Goal: Task Accomplishment & Management: Use online tool/utility

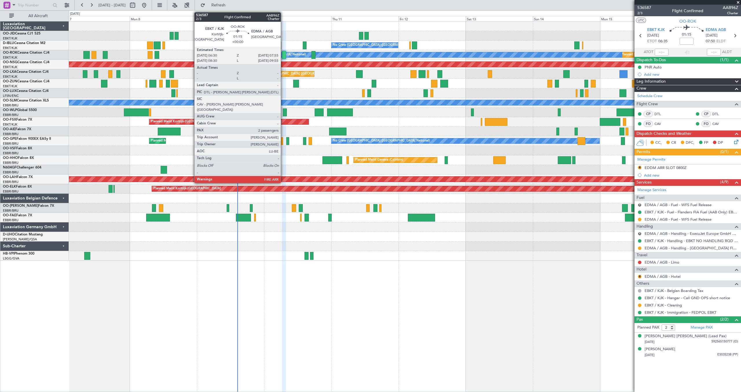
click at [284, 56] on div at bounding box center [284, 55] width 4 height 8
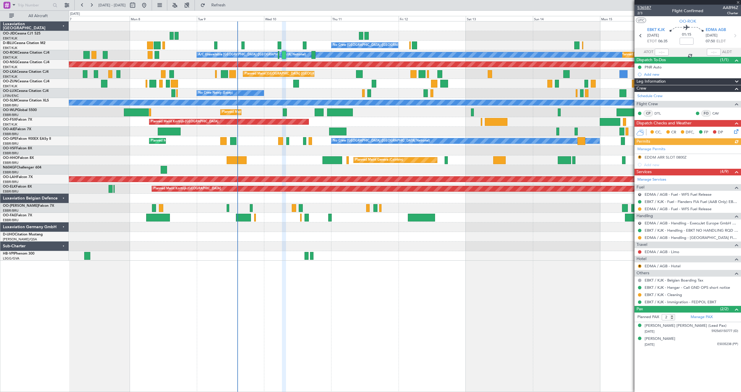
click at [645, 7] on span "536587" at bounding box center [645, 8] width 14 height 6
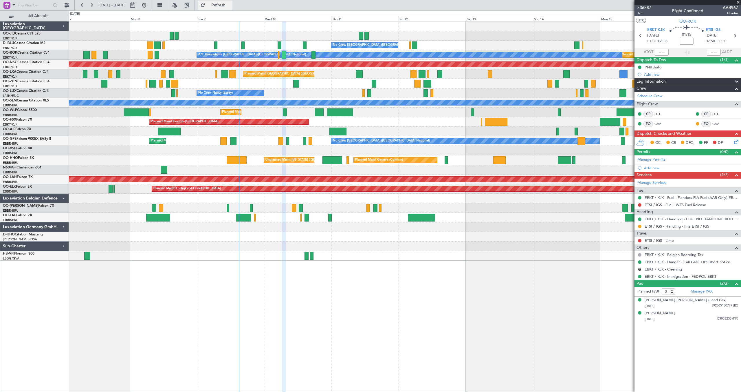
click at [226, 6] on span "Refresh" at bounding box center [218, 5] width 24 height 4
type input "1"
click at [672, 292] on input "1" at bounding box center [668, 291] width 13 height 6
click at [646, 6] on span "536587" at bounding box center [645, 8] width 14 height 6
click at [231, 4] on span "Refresh" at bounding box center [218, 5] width 24 height 4
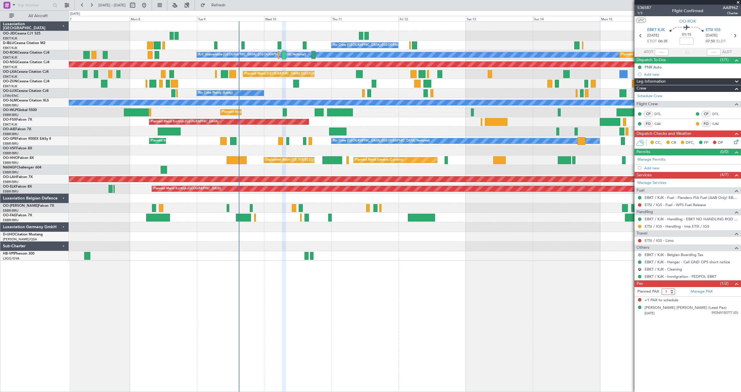
type input "1"
click at [673, 293] on input "1" at bounding box center [668, 291] width 13 height 6
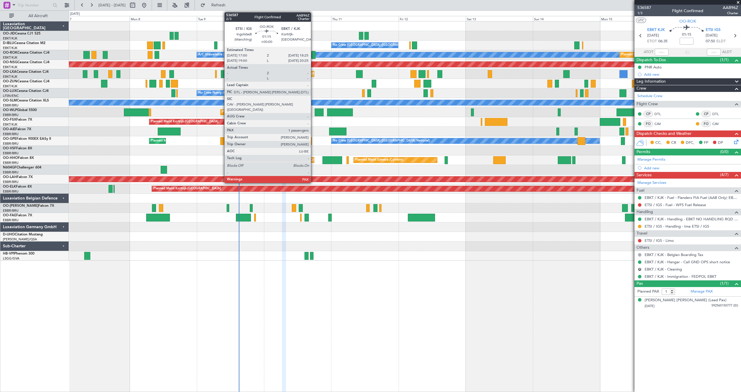
click at [314, 54] on div at bounding box center [314, 55] width 4 height 8
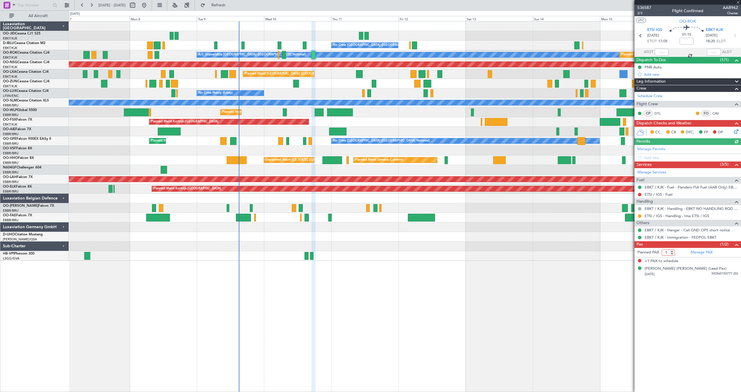
type input "1"
click at [673, 253] on input "1" at bounding box center [668, 252] width 13 height 6
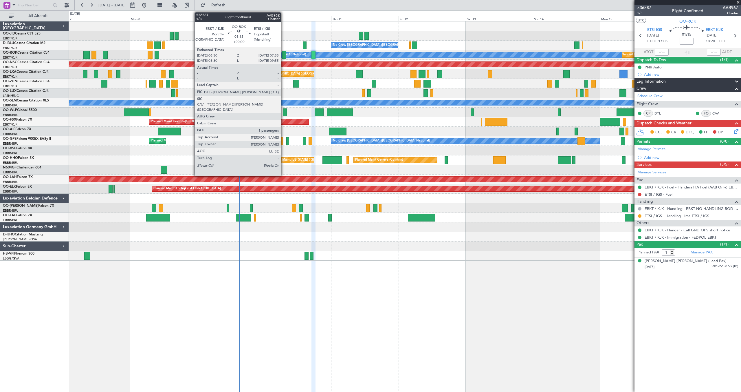
click at [284, 55] on div at bounding box center [284, 55] width 4 height 8
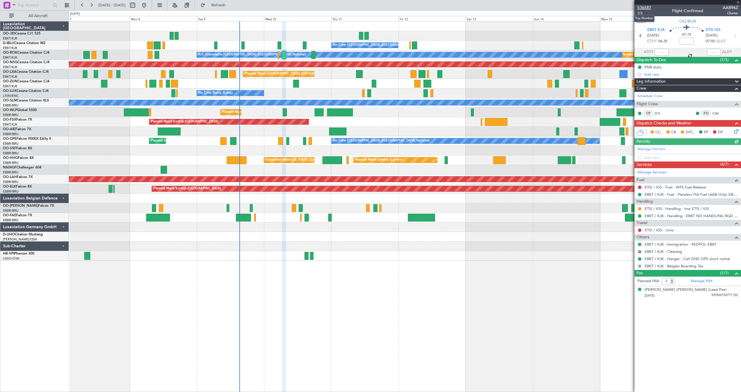
click at [649, 8] on span "536587" at bounding box center [645, 8] width 14 height 6
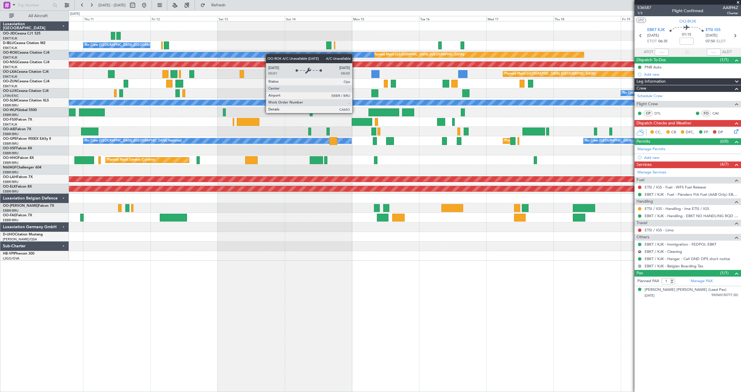
click at [238, 57] on div "No Crew [GEOGRAPHIC_DATA] ([GEOGRAPHIC_DATA] National) Planned Maint [GEOGRAPHI…" at bounding box center [405, 140] width 672 height 239
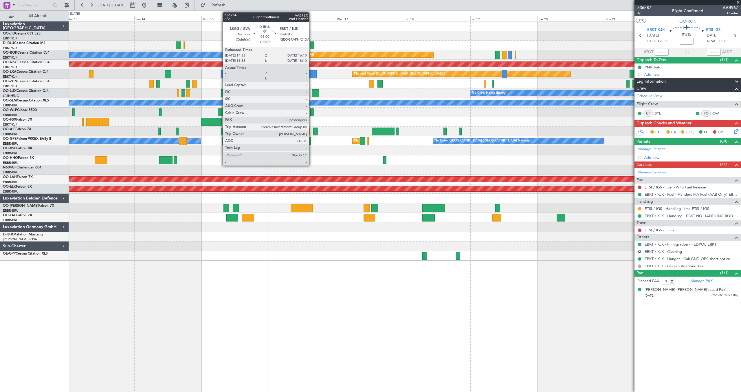
click at [312, 45] on div at bounding box center [312, 45] width 4 height 8
click at [190, 21] on mat-tooltip-component "A/C Location Off" at bounding box center [194, 17] width 36 height 15
click at [190, 28] on div at bounding box center [405, 26] width 672 height 10
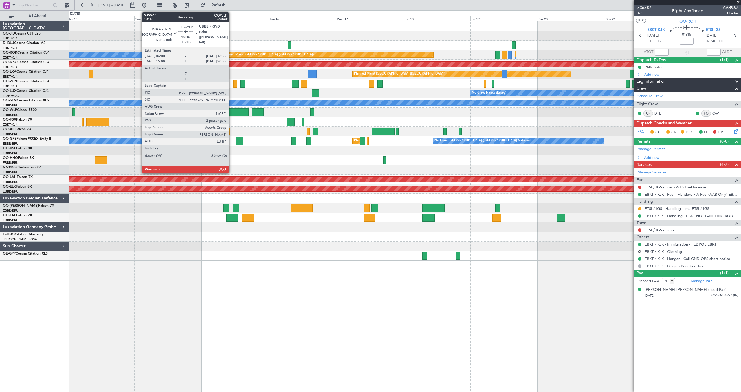
click at [231, 110] on div at bounding box center [233, 112] width 31 height 8
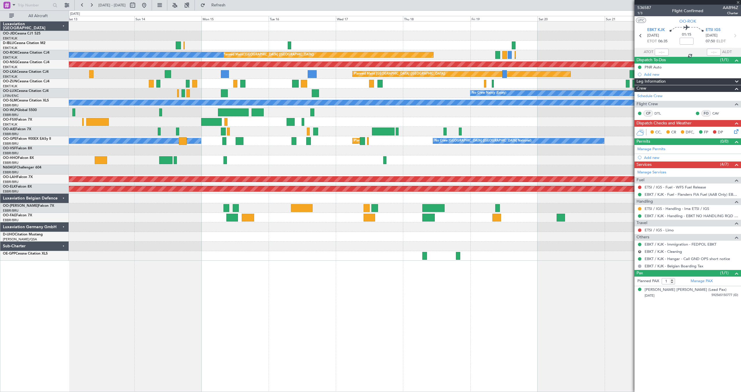
type input "+02:05"
type input "2"
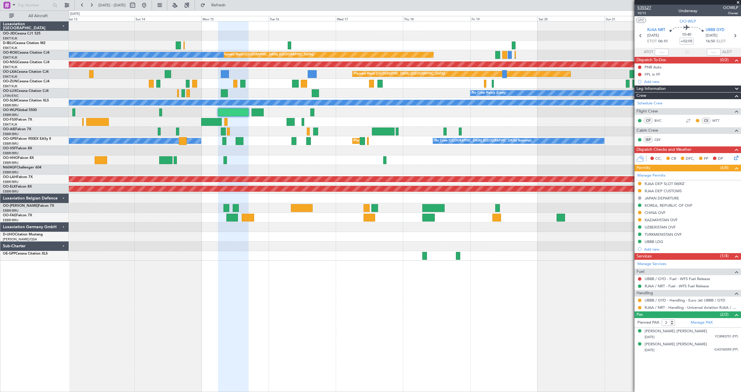
click at [645, 6] on span "535527" at bounding box center [645, 8] width 14 height 6
